Goal: Task Accomplishment & Management: Manage account settings

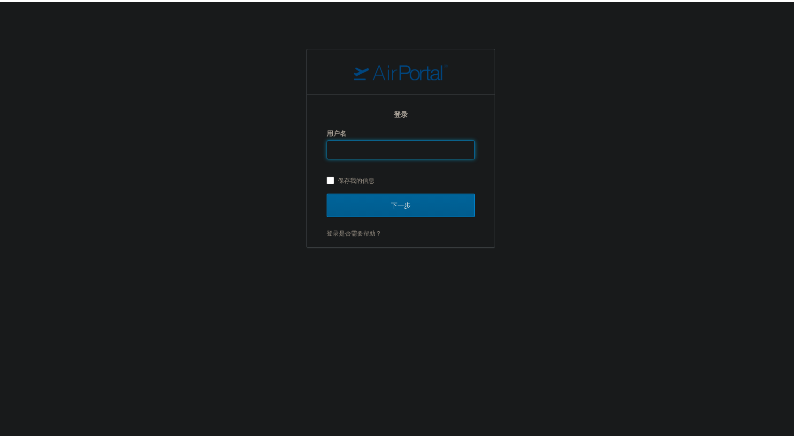
click at [455, 153] on input "用户名" at bounding box center [400, 148] width 147 height 18
click at [454, 151] on input "用户名" at bounding box center [400, 148] width 147 height 18
click at [400, 104] on div "登录 用户名 保存我的信息" at bounding box center [401, 147] width 148 height 90
click at [401, 111] on h2 "登录" at bounding box center [401, 112] width 148 height 11
click at [400, 112] on h2 "登录" at bounding box center [401, 112] width 148 height 11
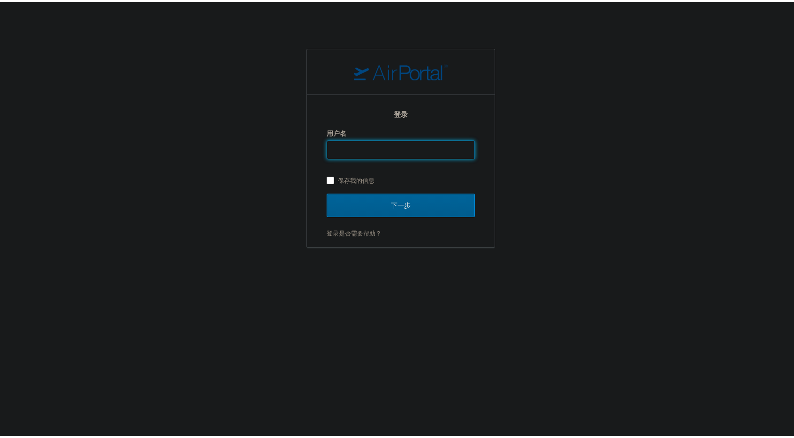
click at [398, 147] on input "用户名" at bounding box center [400, 148] width 147 height 18
type input "19738313831"
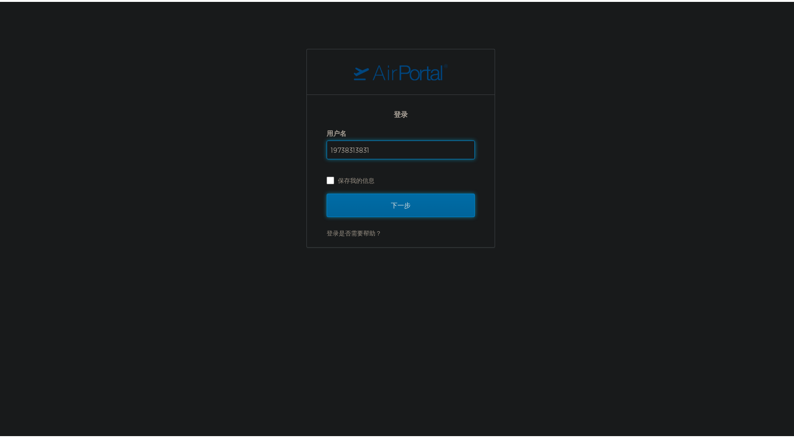
click at [400, 199] on input "下一步" at bounding box center [401, 203] width 148 height 23
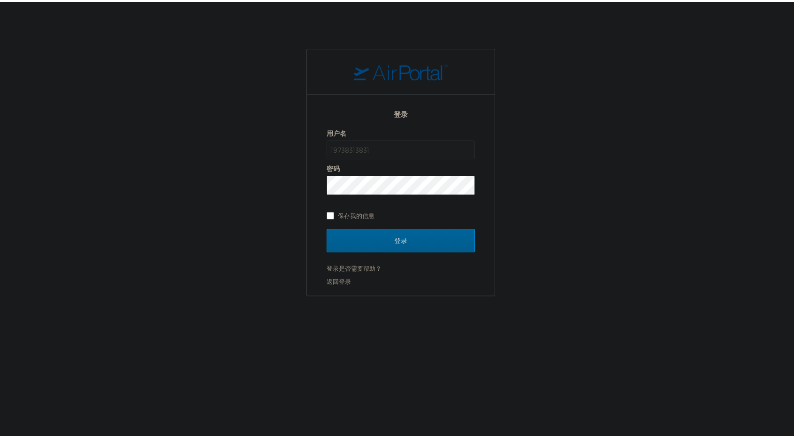
click at [328, 214] on label "保存我的信息" at bounding box center [401, 214] width 148 height 14
click at [328, 214] on input "保存我的信息" at bounding box center [330, 213] width 6 height 6
checkbox input "true"
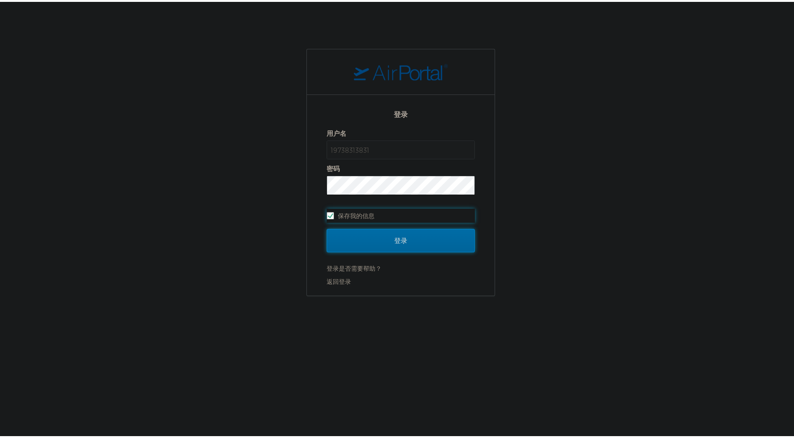
click at [353, 235] on input "登录" at bounding box center [401, 238] width 148 height 23
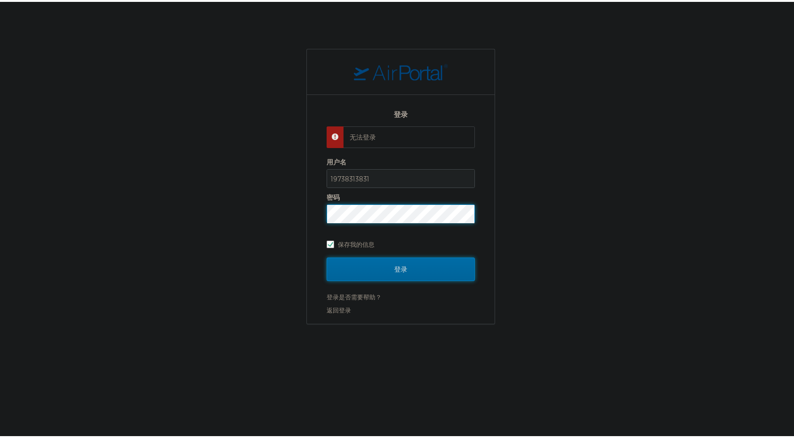
click at [433, 274] on input "登录" at bounding box center [401, 266] width 148 height 23
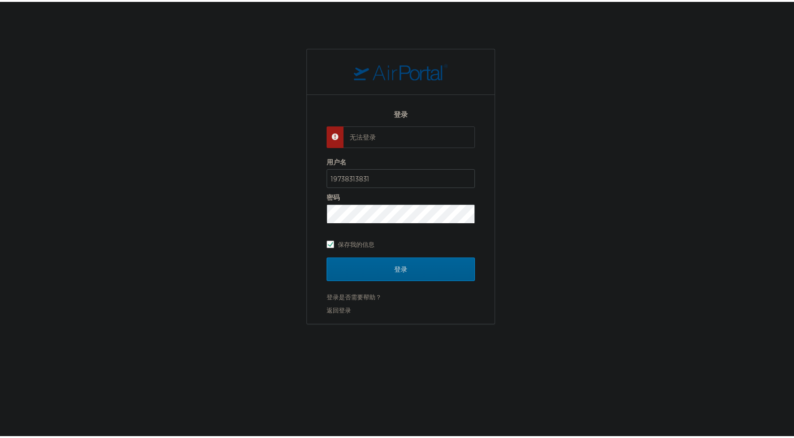
click at [360, 135] on p "无法登录" at bounding box center [408, 135] width 116 height 9
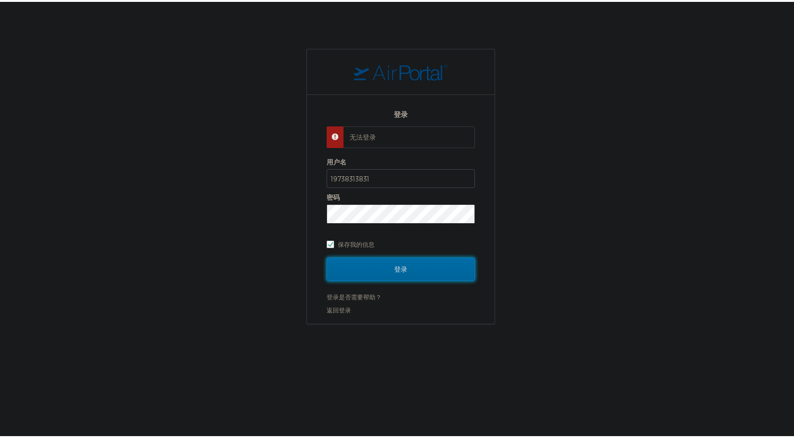
click at [376, 259] on input "登录" at bounding box center [401, 266] width 148 height 23
